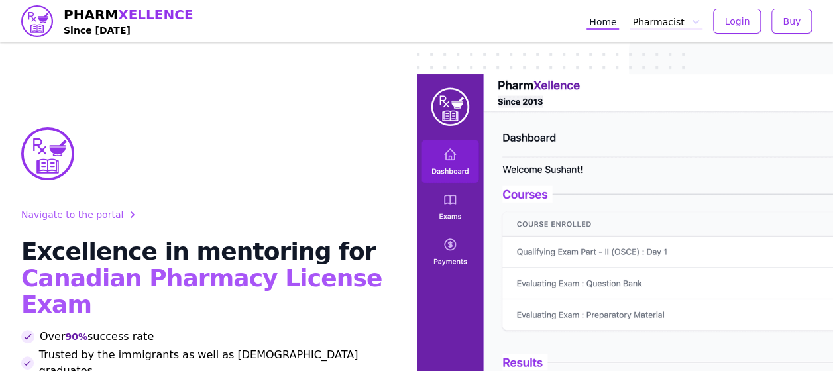
click at [687, 20] on button "Pharmacist" at bounding box center [665, 21] width 73 height 17
click at [335, 123] on div "Navigate to the portal Excellence in mentoring for Canadian Pharmacy License Ex…" at bounding box center [416, 285] width 833 height 570
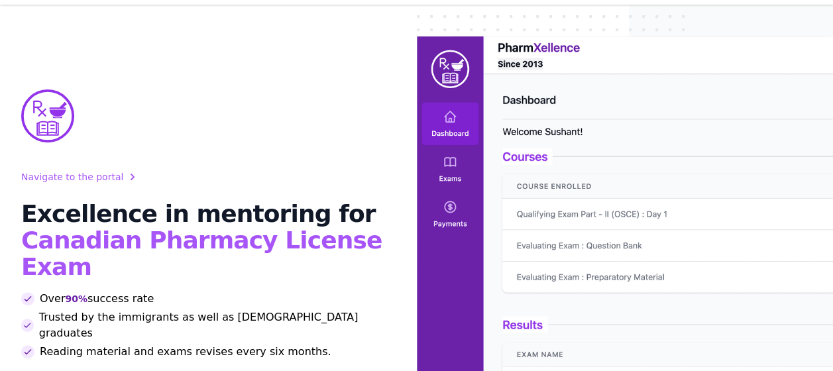
scroll to position [66, 0]
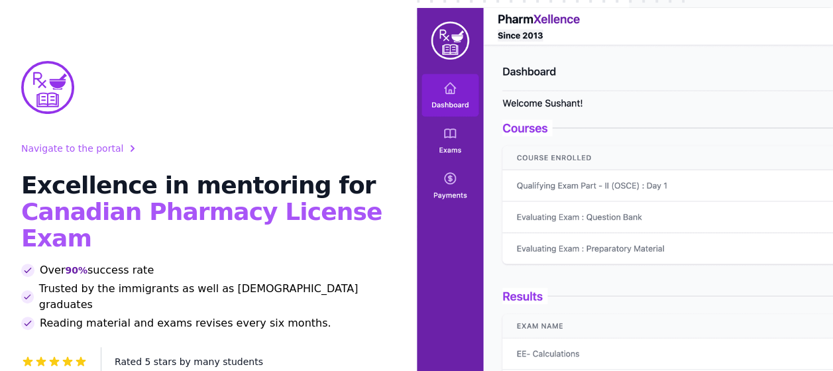
click at [126, 148] on icon at bounding box center [132, 148] width 13 height 13
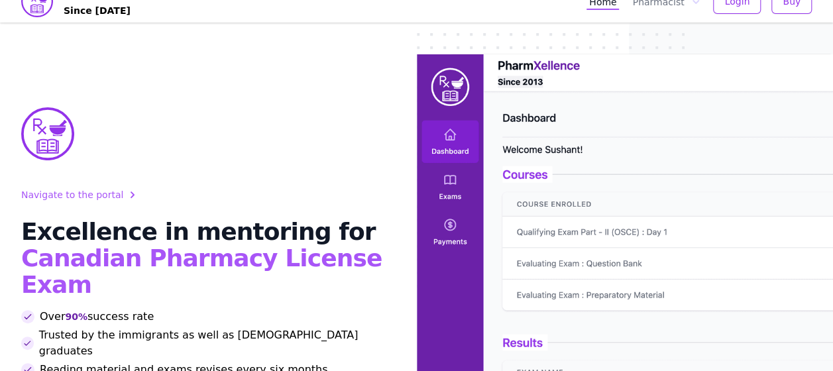
scroll to position [0, 0]
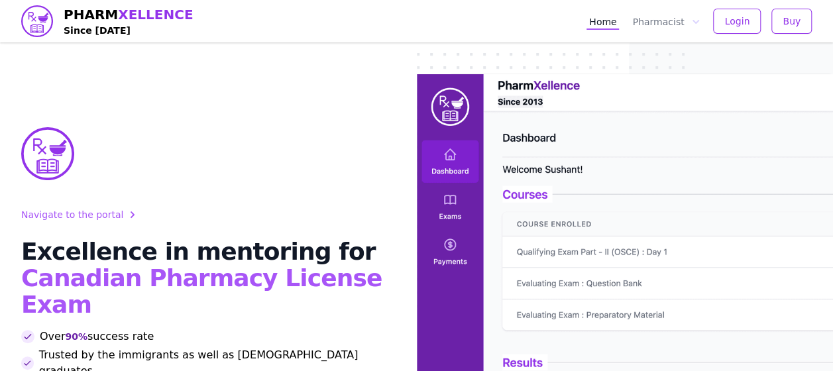
click at [619, 22] on link "Home" at bounding box center [602, 21] width 32 height 17
